Goal: Task Accomplishment & Management: Manage account settings

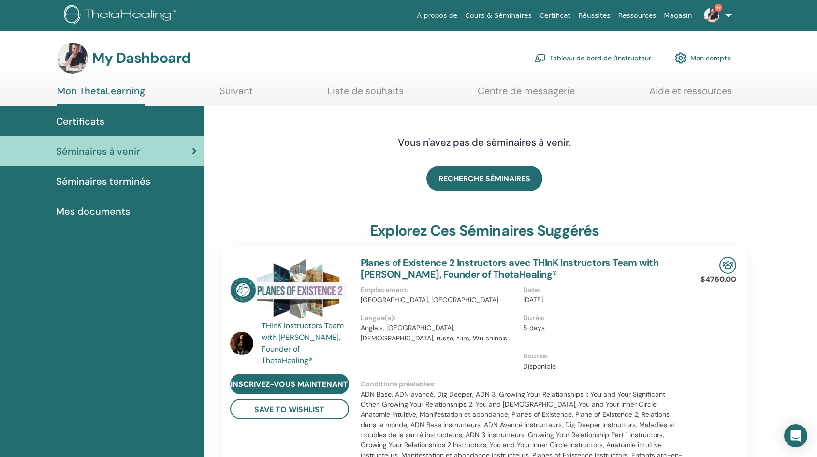
click at [561, 57] on link "Tableau de bord de l'instructeur" at bounding box center [592, 57] width 117 height 21
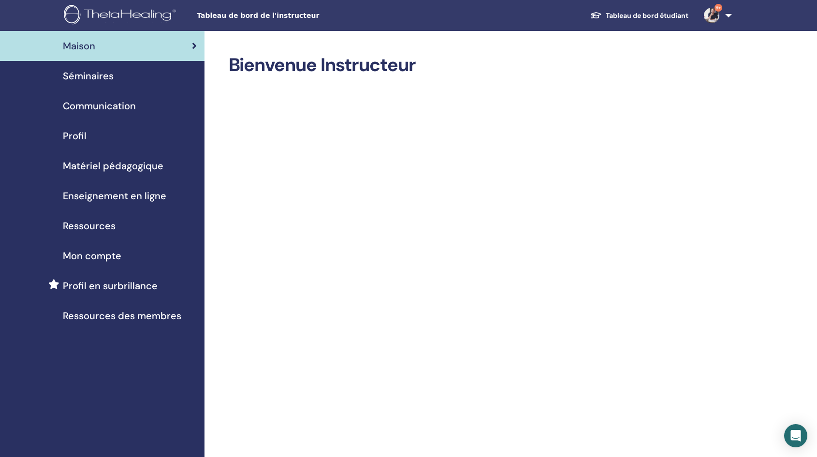
click at [96, 78] on span "Séminaires" at bounding box center [88, 76] width 51 height 14
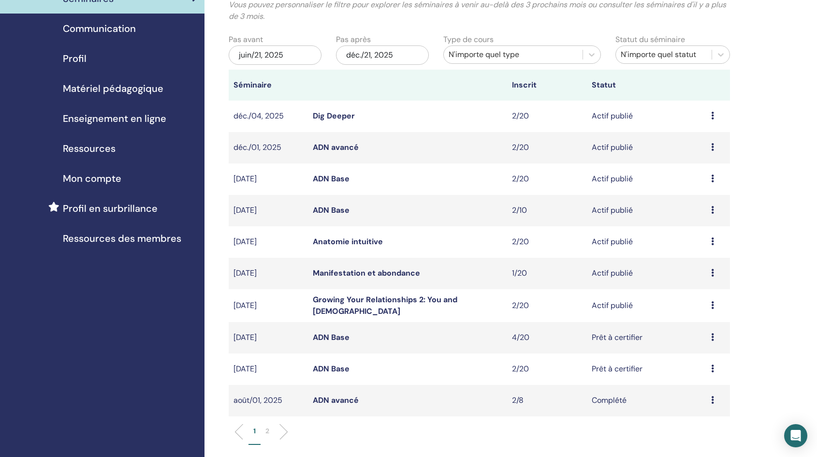
scroll to position [76, 0]
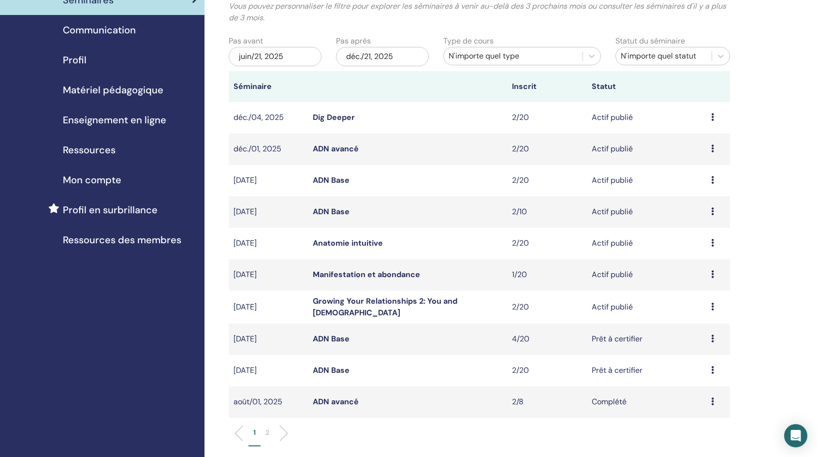
click at [450, 304] on link "Growing Your Relationships 2: You and God" at bounding box center [385, 307] width 144 height 22
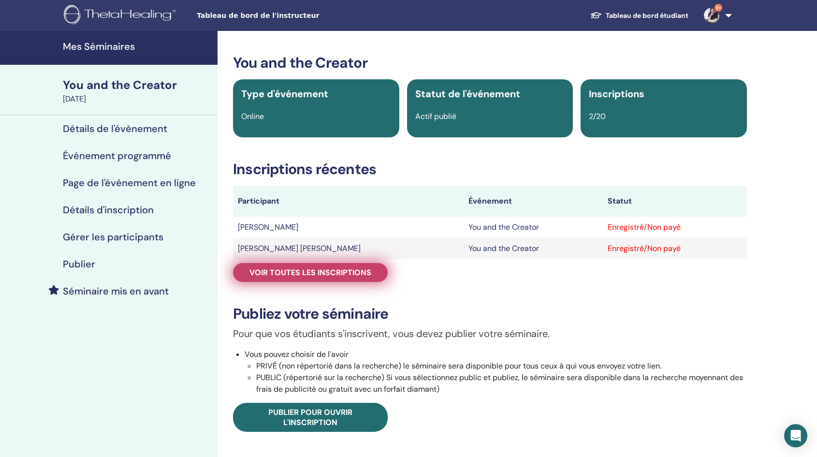
click at [336, 273] on span "Voir toutes les inscriptions" at bounding box center [310, 272] width 122 height 10
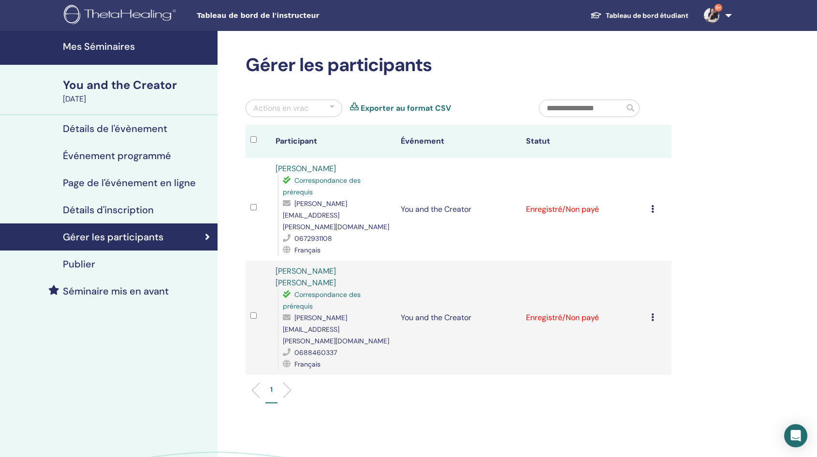
click at [650, 193] on td "Annuler l'inscription Ne pas certifier automatiquement Marquer comme payé Marqu…" at bounding box center [658, 209] width 25 height 102
click at [651, 205] on icon at bounding box center [652, 209] width 3 height 8
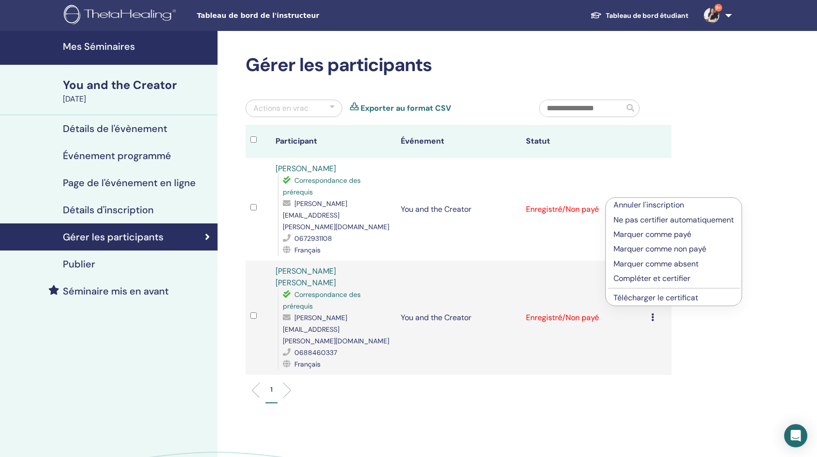
click at [631, 278] on p "Compléter et certifier" at bounding box center [673, 279] width 120 height 12
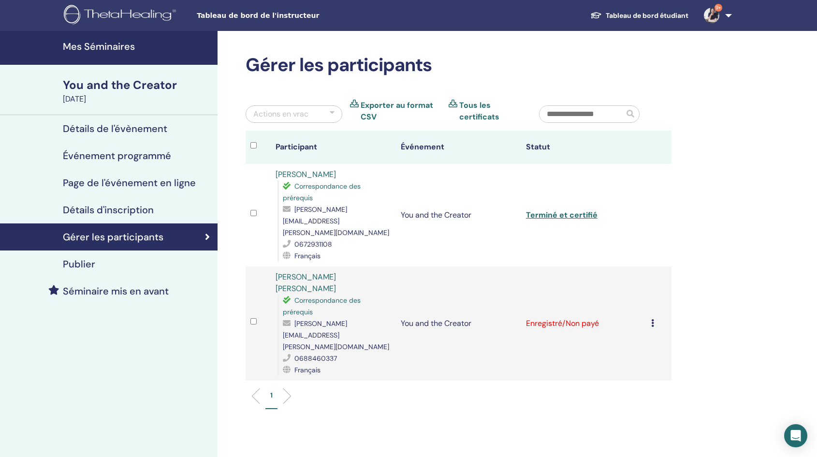
click at [651, 319] on icon at bounding box center [652, 323] width 3 height 8
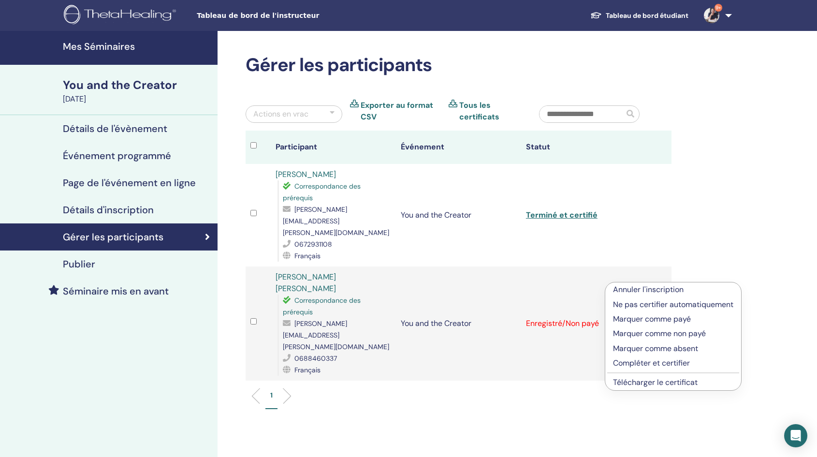
click at [637, 363] on p "Compléter et certifier" at bounding box center [673, 363] width 120 height 12
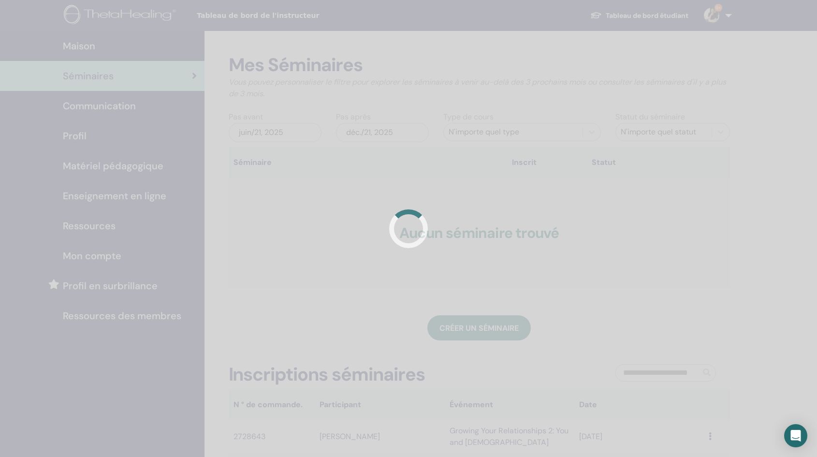
scroll to position [75, 0]
